Goal: Task Accomplishment & Management: Manage account settings

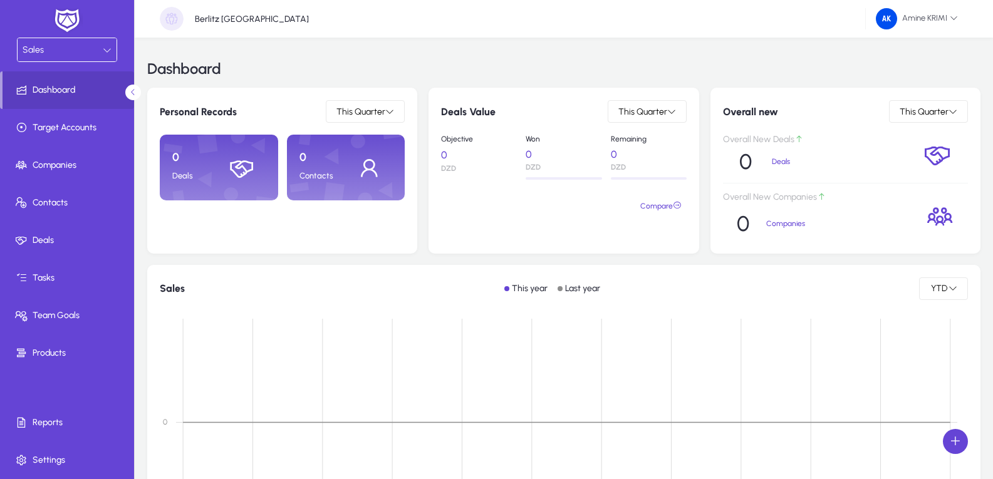
click at [96, 39] on div "Sales" at bounding box center [67, 49] width 99 height 23
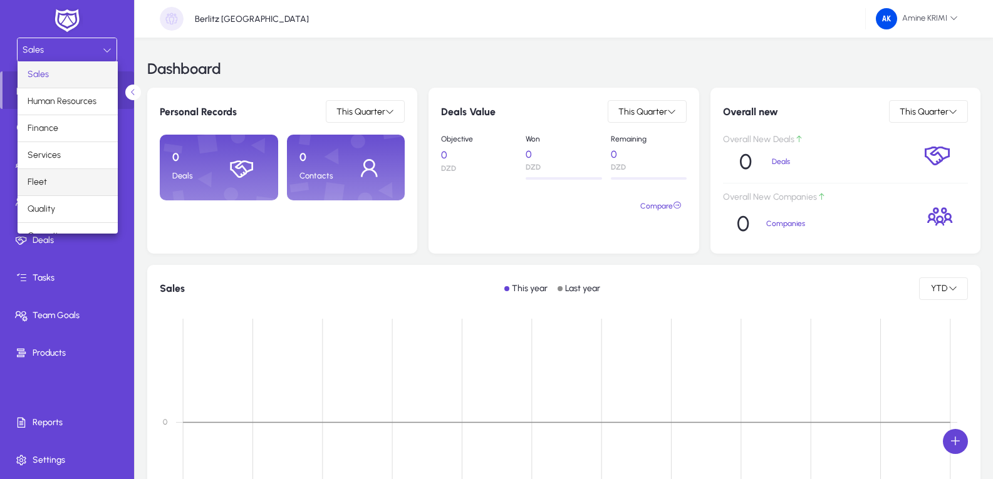
scroll to position [43, 0]
click at [79, 198] on mat-option "Operations" at bounding box center [68, 193] width 100 height 26
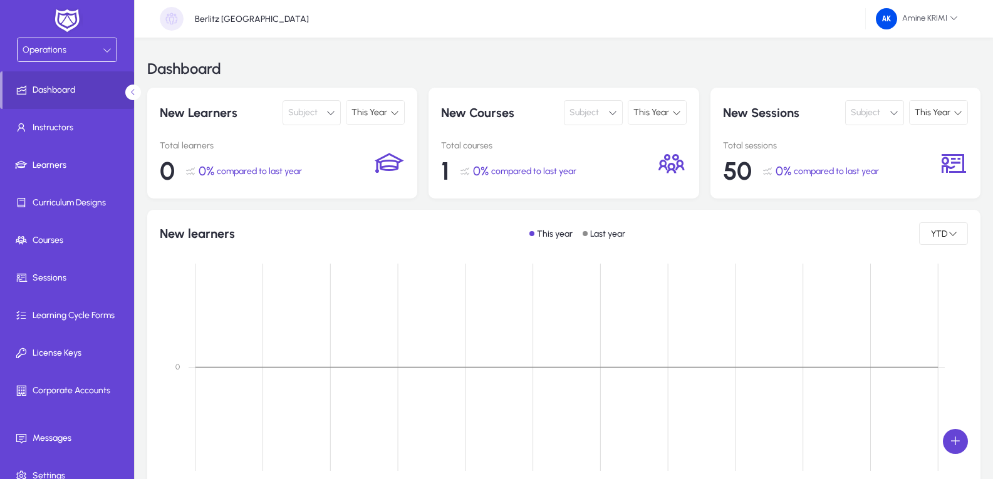
click at [510, 58] on div "Dashboard" at bounding box center [563, 69] width 833 height 38
click at [926, 24] on span "Amine KRIMI" at bounding box center [917, 18] width 82 height 21
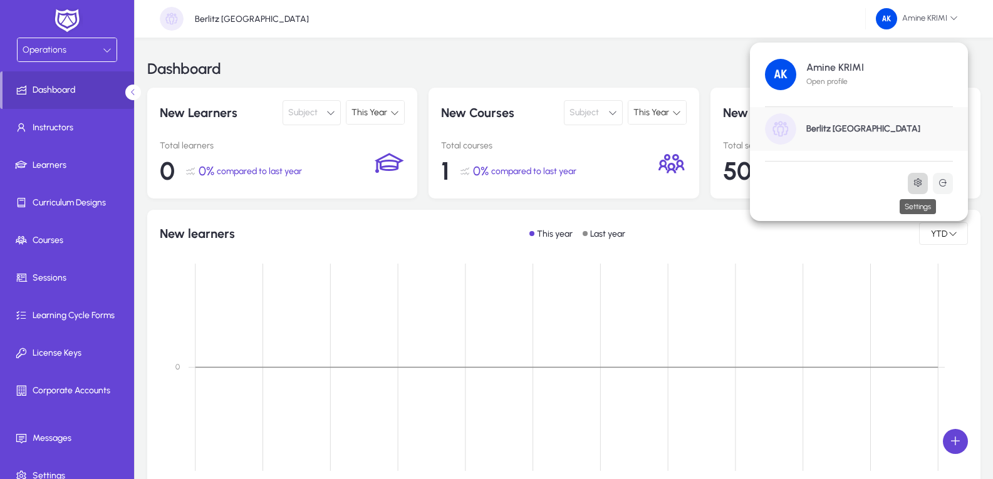
click at [916, 184] on icon at bounding box center [918, 183] width 10 height 10
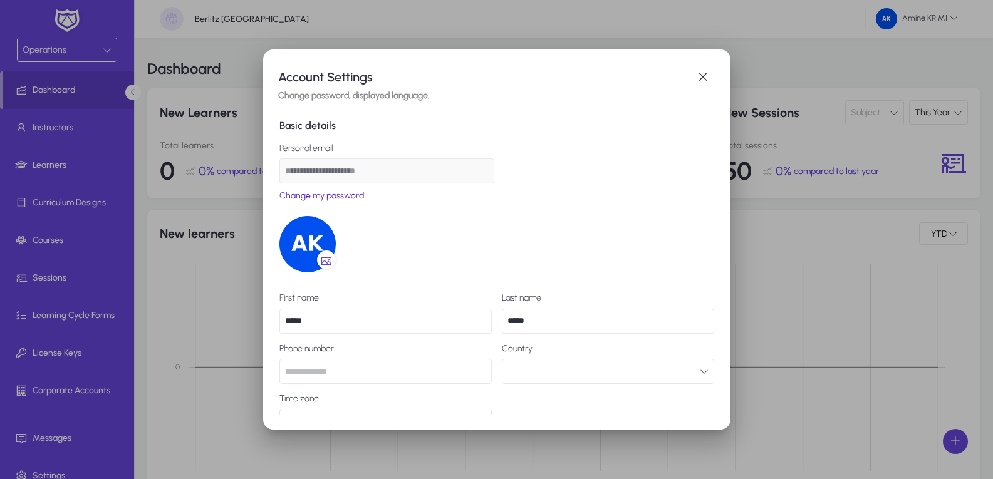
scroll to position [56, 0]
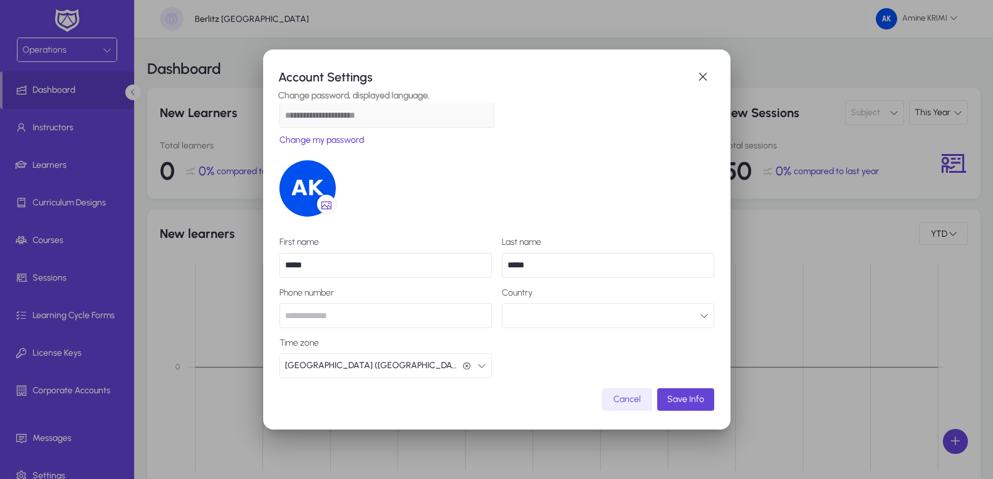
click at [557, 317] on button "button" at bounding box center [608, 315] width 212 height 25
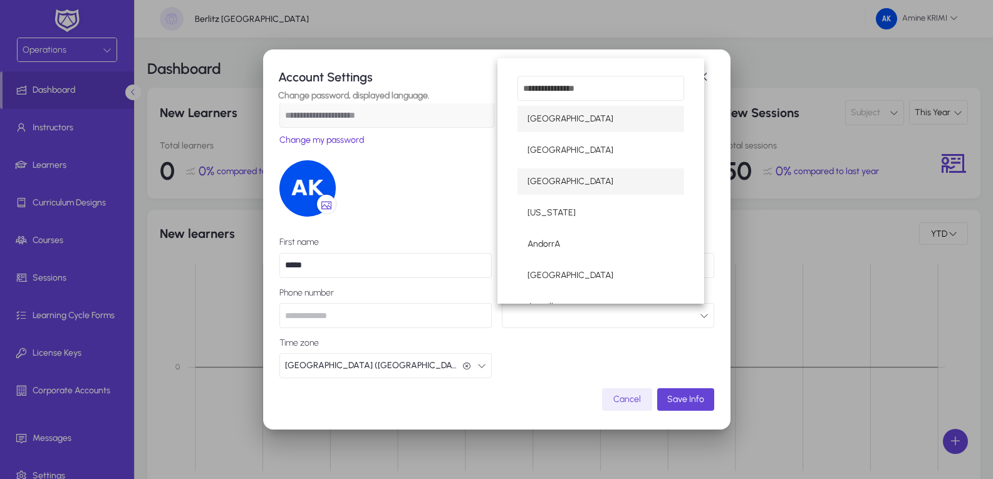
click at [590, 175] on mat-option "[GEOGRAPHIC_DATA]" at bounding box center [600, 181] width 167 height 26
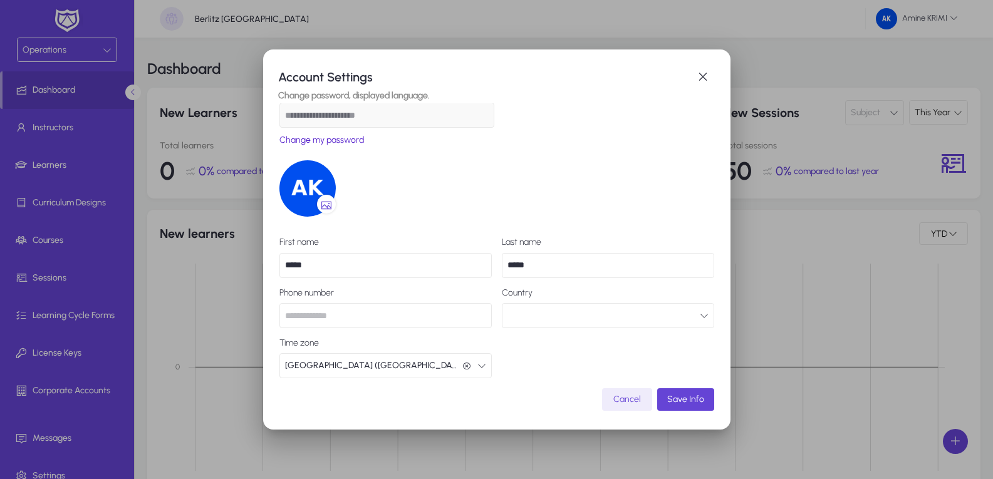
scroll to position [1, 0]
click at [475, 375] on button "[GEOGRAPHIC_DATA] ([GEOGRAPHIC_DATA]/[GEOGRAPHIC_DATA]) [GEOGRAPHIC_DATA] ([GEO…" at bounding box center [385, 365] width 212 height 25
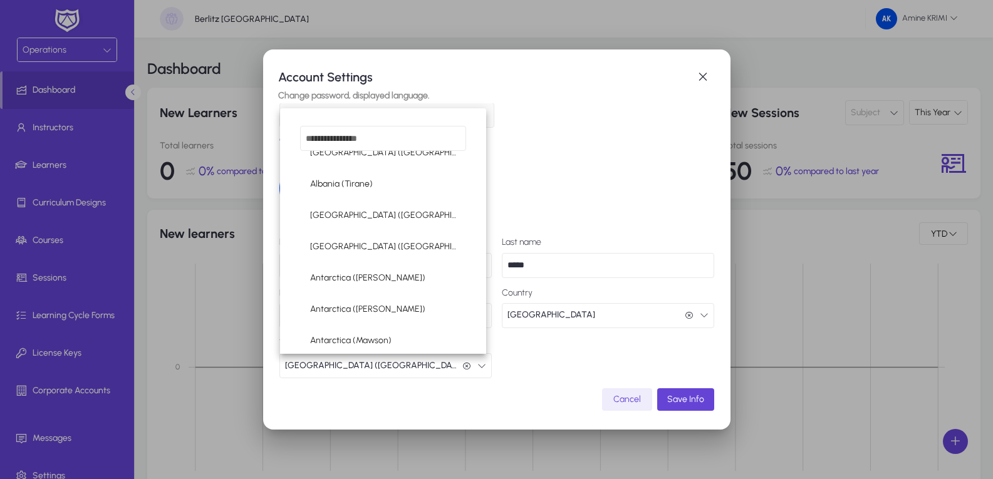
scroll to position [0, 0]
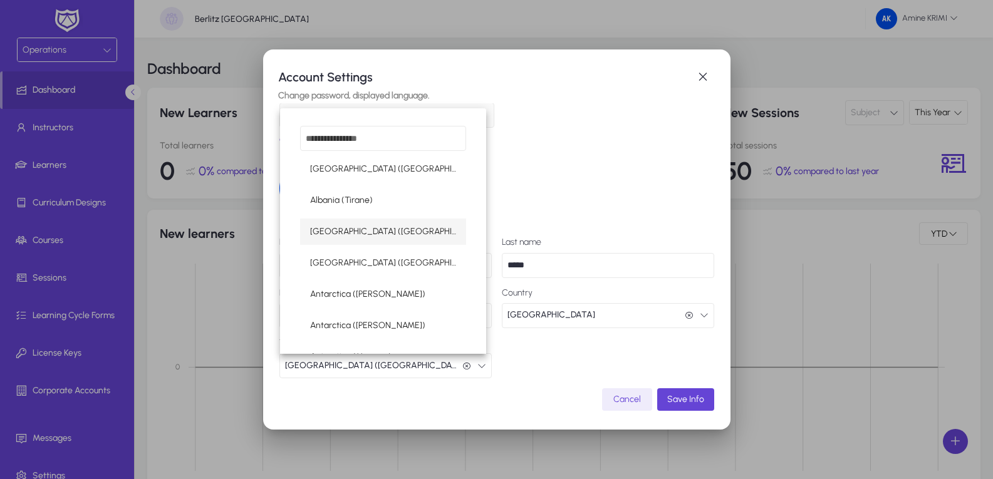
click at [397, 231] on mat-option "[GEOGRAPHIC_DATA] ([GEOGRAPHIC_DATA])" at bounding box center [383, 232] width 167 height 26
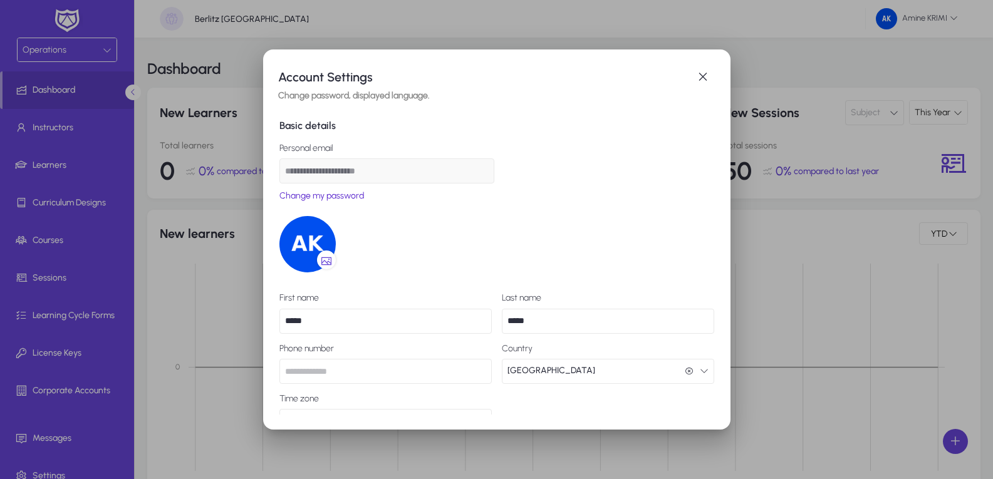
scroll to position [56, 0]
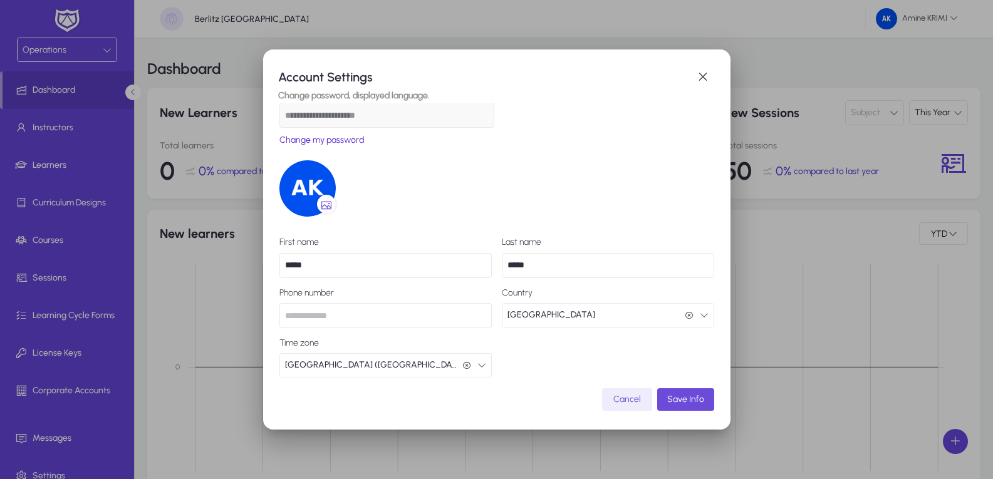
click at [679, 404] on span "Save Info" at bounding box center [685, 399] width 37 height 15
click at [698, 76] on span "button" at bounding box center [702, 77] width 25 height 25
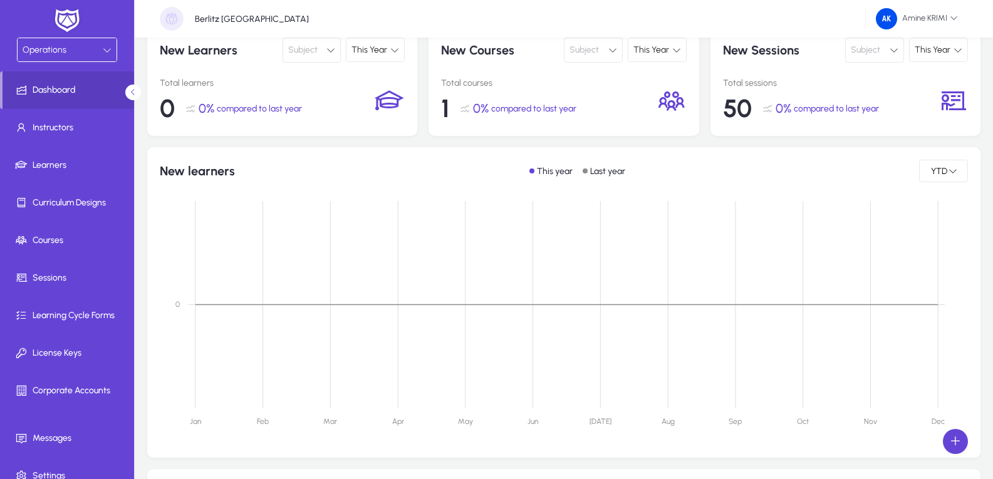
scroll to position [0, 0]
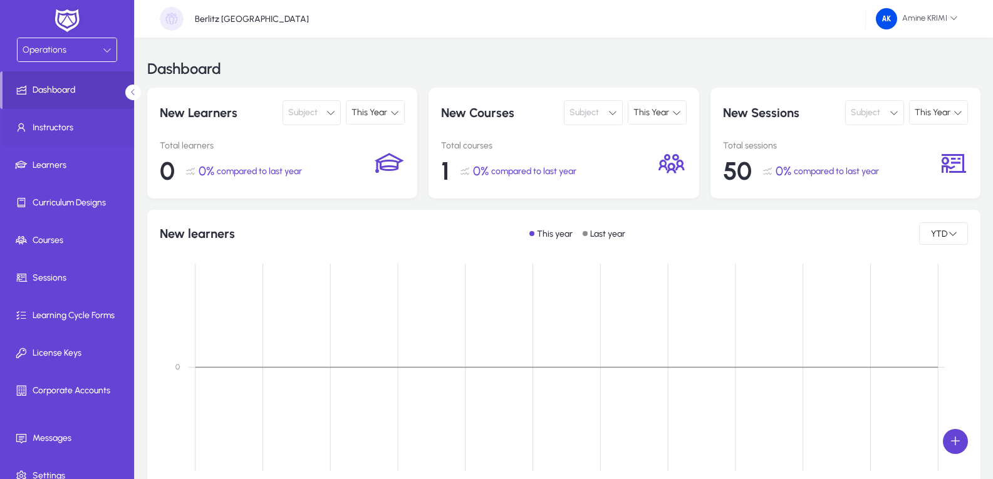
click at [95, 132] on span "Instructors" at bounding box center [70, 128] width 134 height 13
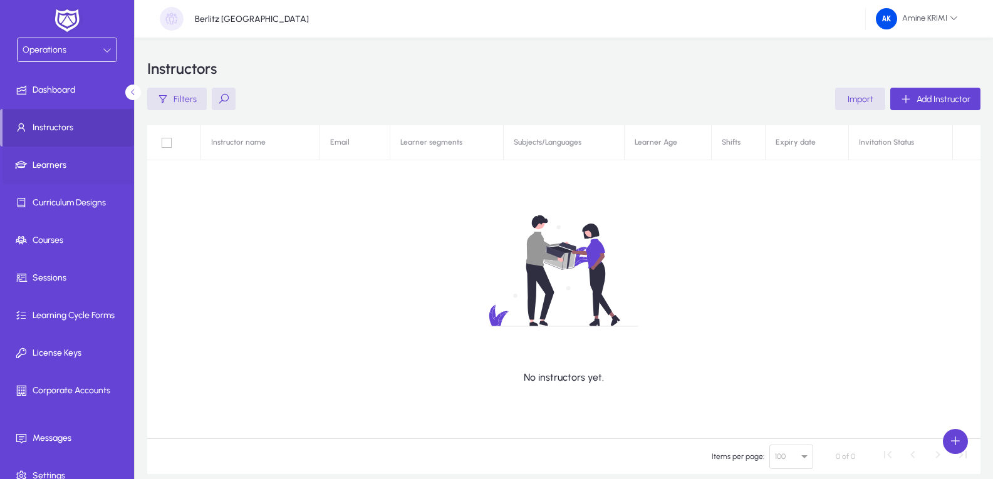
click at [79, 162] on span "Learners" at bounding box center [70, 165] width 134 height 13
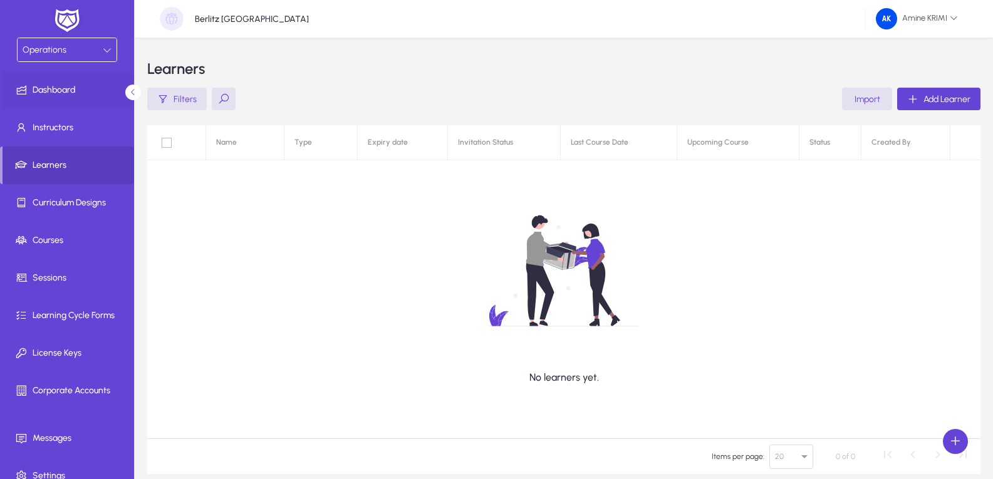
click at [74, 90] on span "Dashboard" at bounding box center [70, 90] width 134 height 13
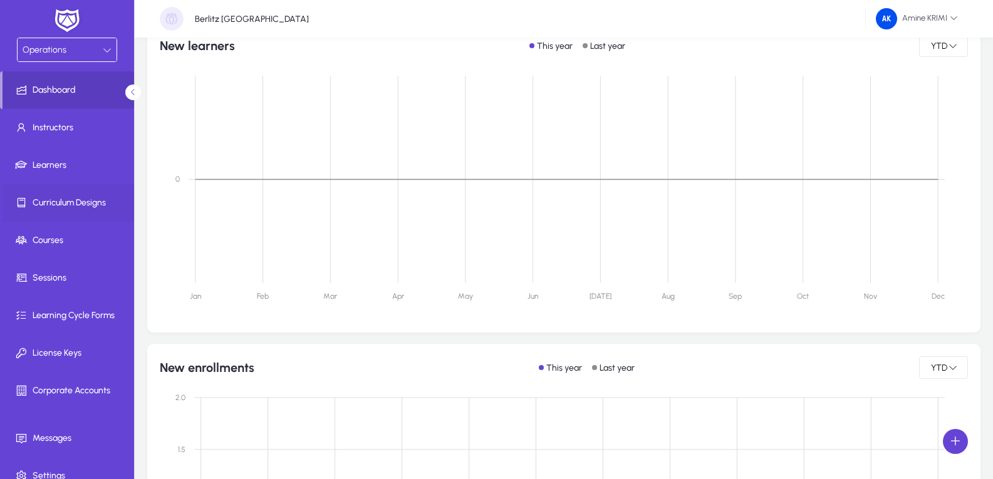
scroll to position [16, 0]
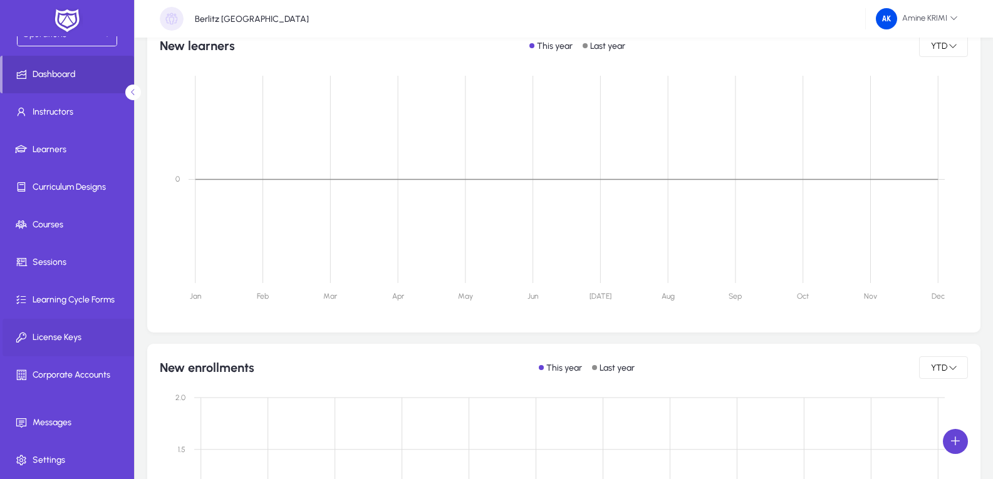
click at [89, 340] on span "License Keys" at bounding box center [70, 337] width 134 height 13
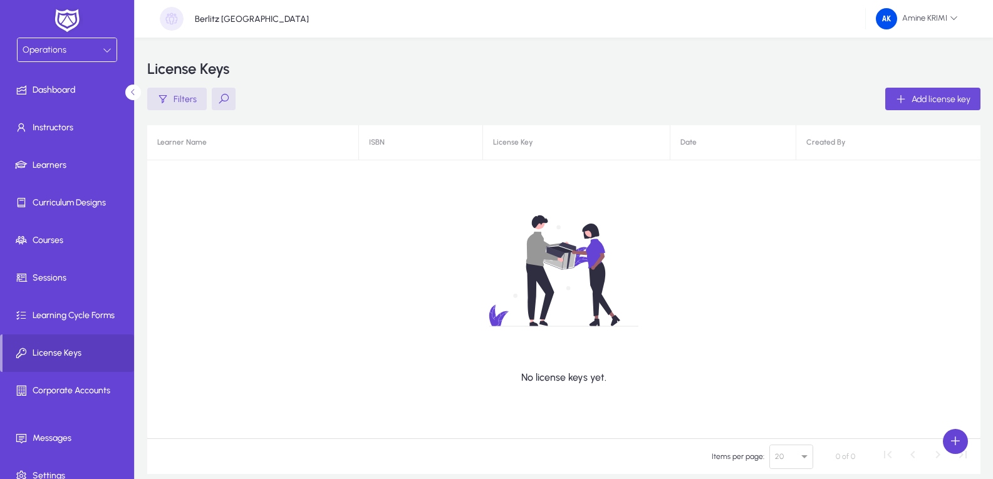
click at [919, 91] on span "button" at bounding box center [932, 99] width 95 height 30
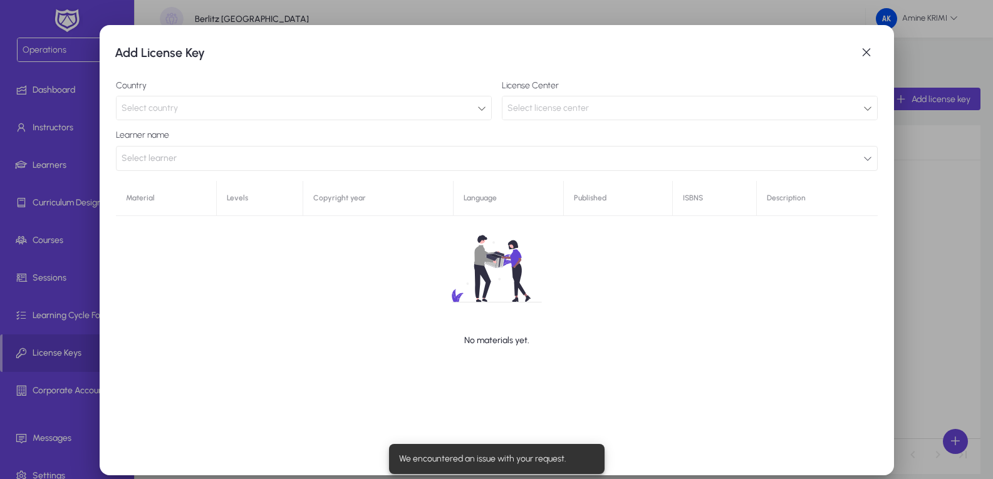
click at [554, 114] on div "Select license center" at bounding box center [685, 108] width 356 height 16
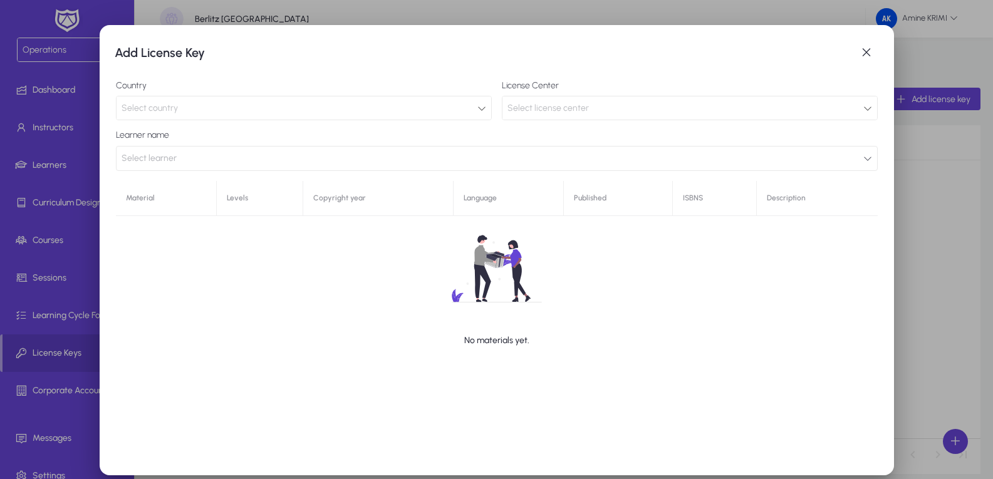
click at [572, 111] on span "Select license center" at bounding box center [547, 108] width 81 height 11
click at [462, 106] on div "Select country" at bounding box center [300, 108] width 356 height 16
click at [470, 110] on div "Select country" at bounding box center [300, 108] width 356 height 16
click at [479, 107] on icon at bounding box center [481, 108] width 9 height 9
click at [475, 155] on button "Select learner" at bounding box center [497, 158] width 762 height 25
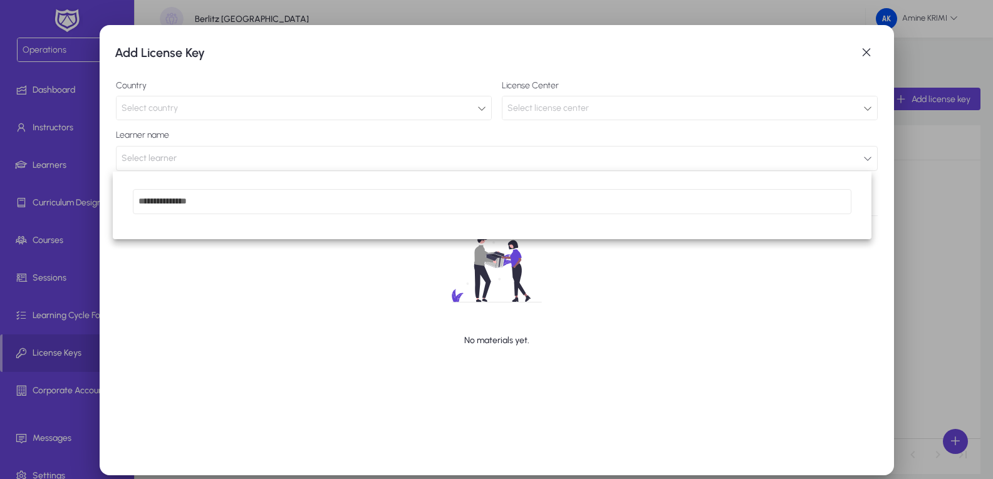
click at [639, 156] on div at bounding box center [496, 239] width 993 height 479
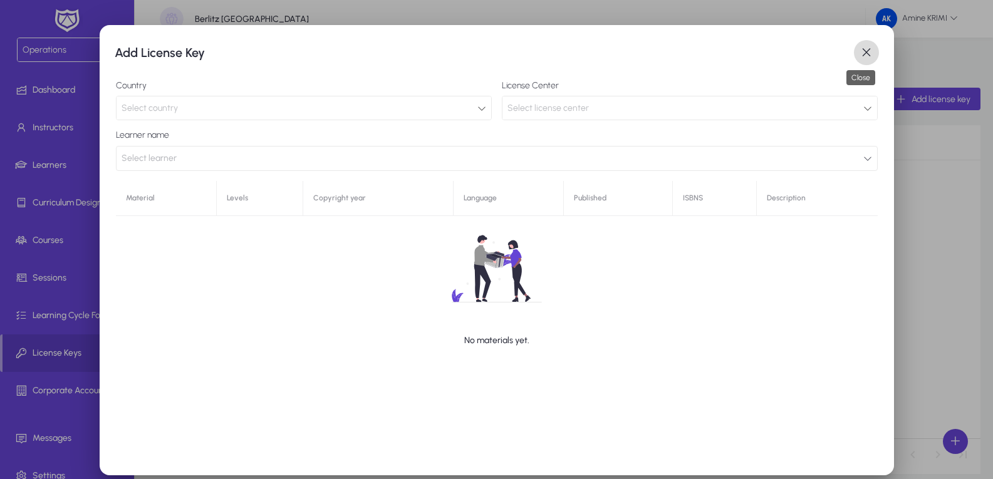
click at [854, 56] on span "button" at bounding box center [866, 52] width 25 height 25
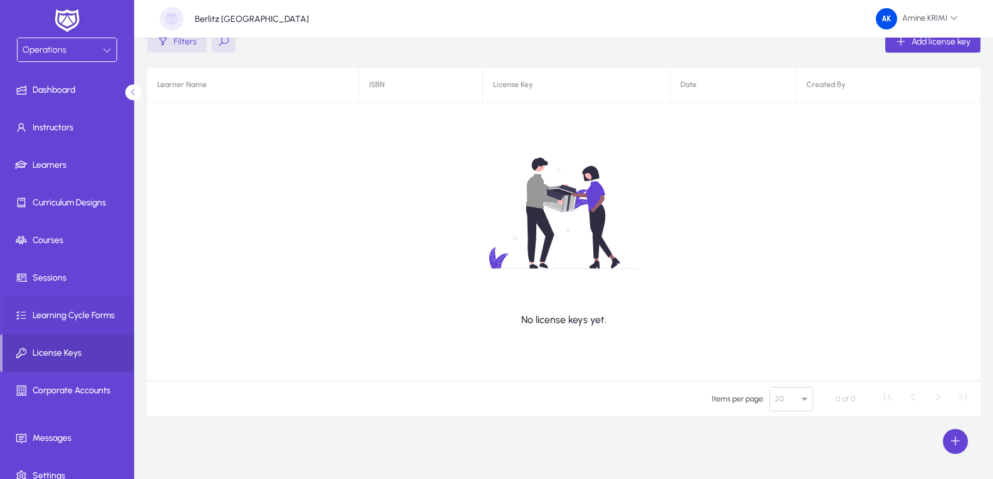
scroll to position [16, 0]
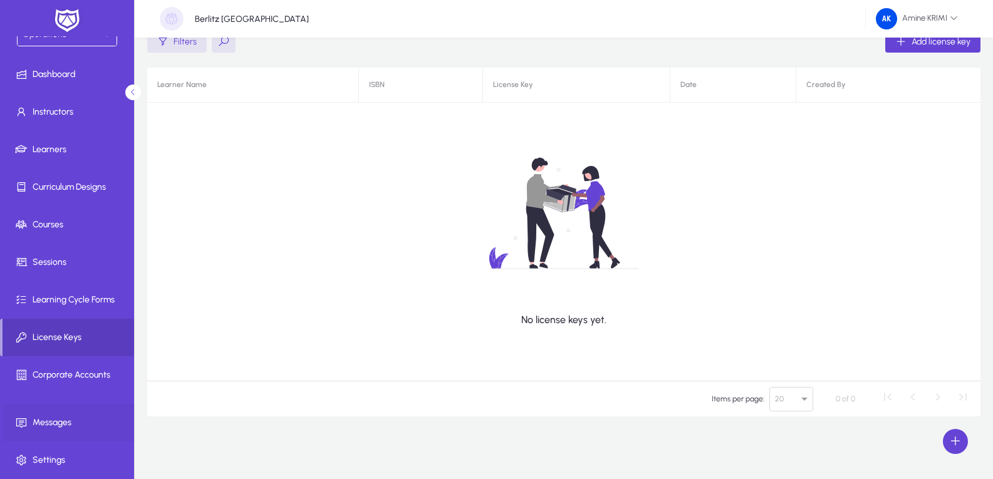
click at [76, 418] on span "Messages" at bounding box center [70, 422] width 134 height 13
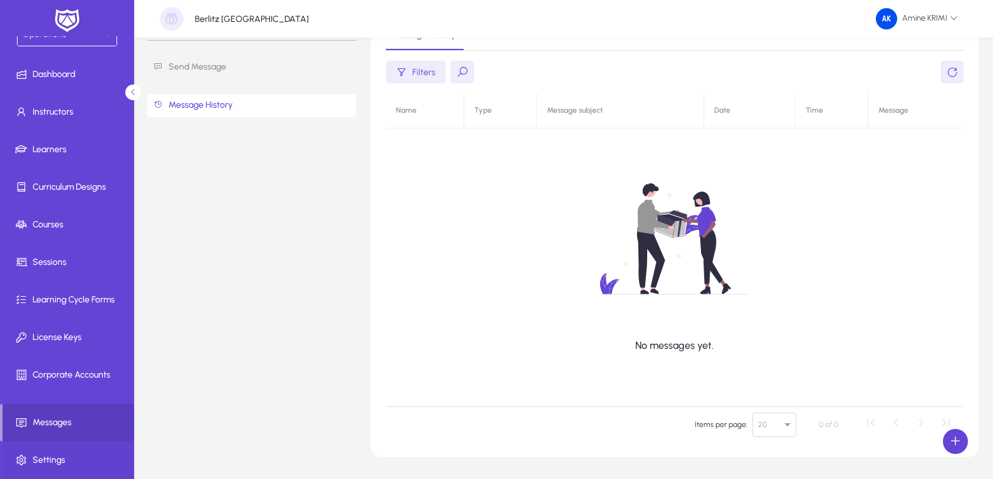
click at [54, 451] on span at bounding box center [70, 460] width 134 height 30
